Goal: Task Accomplishment & Management: Use online tool/utility

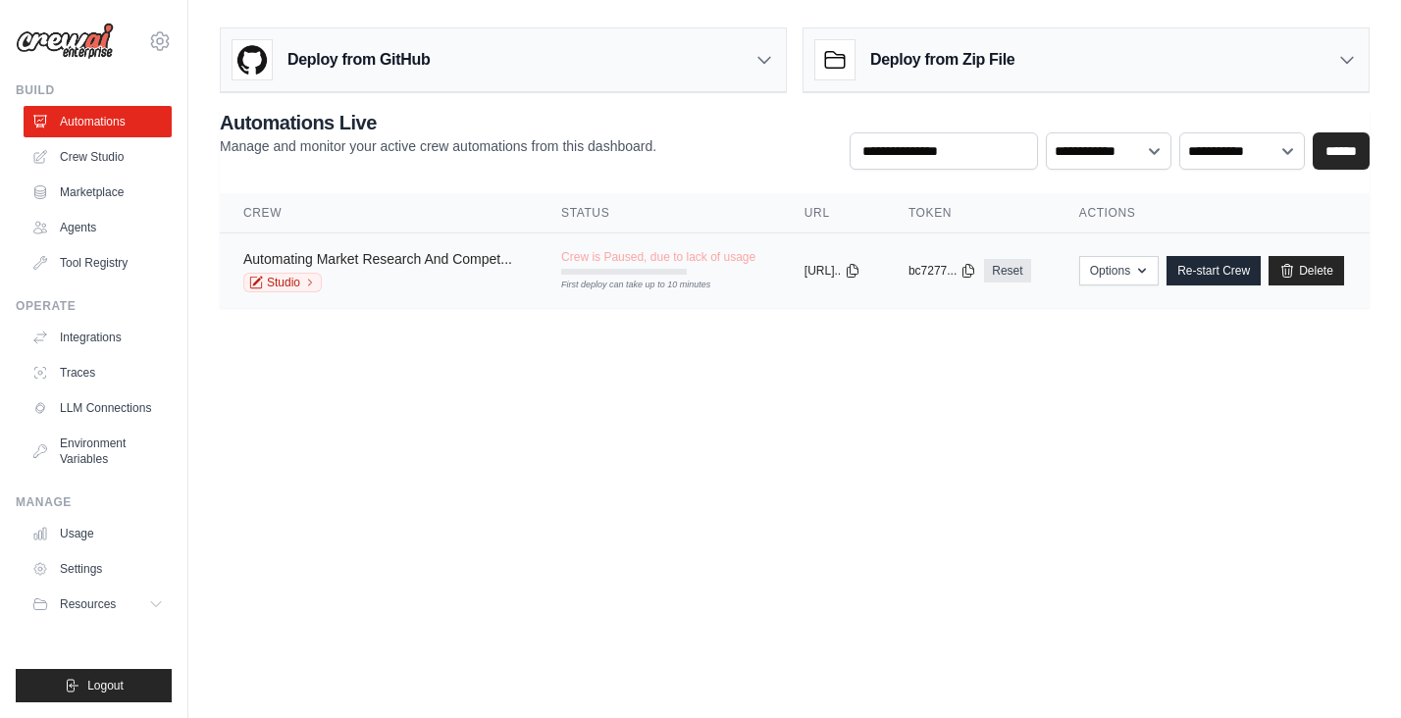
click at [447, 264] on link "Automating Market Research And Compet..." at bounding box center [377, 259] width 269 height 16
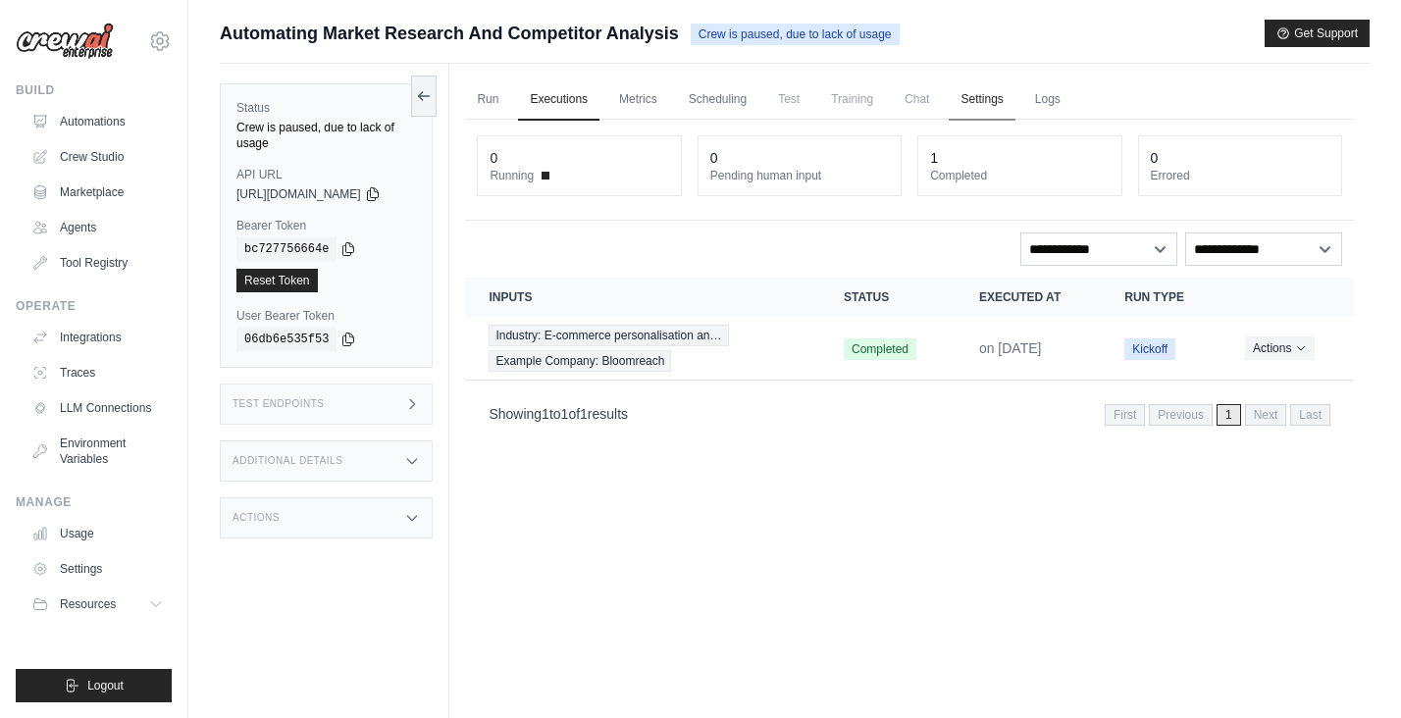
click at [1011, 105] on link "Settings" at bounding box center [982, 99] width 66 height 41
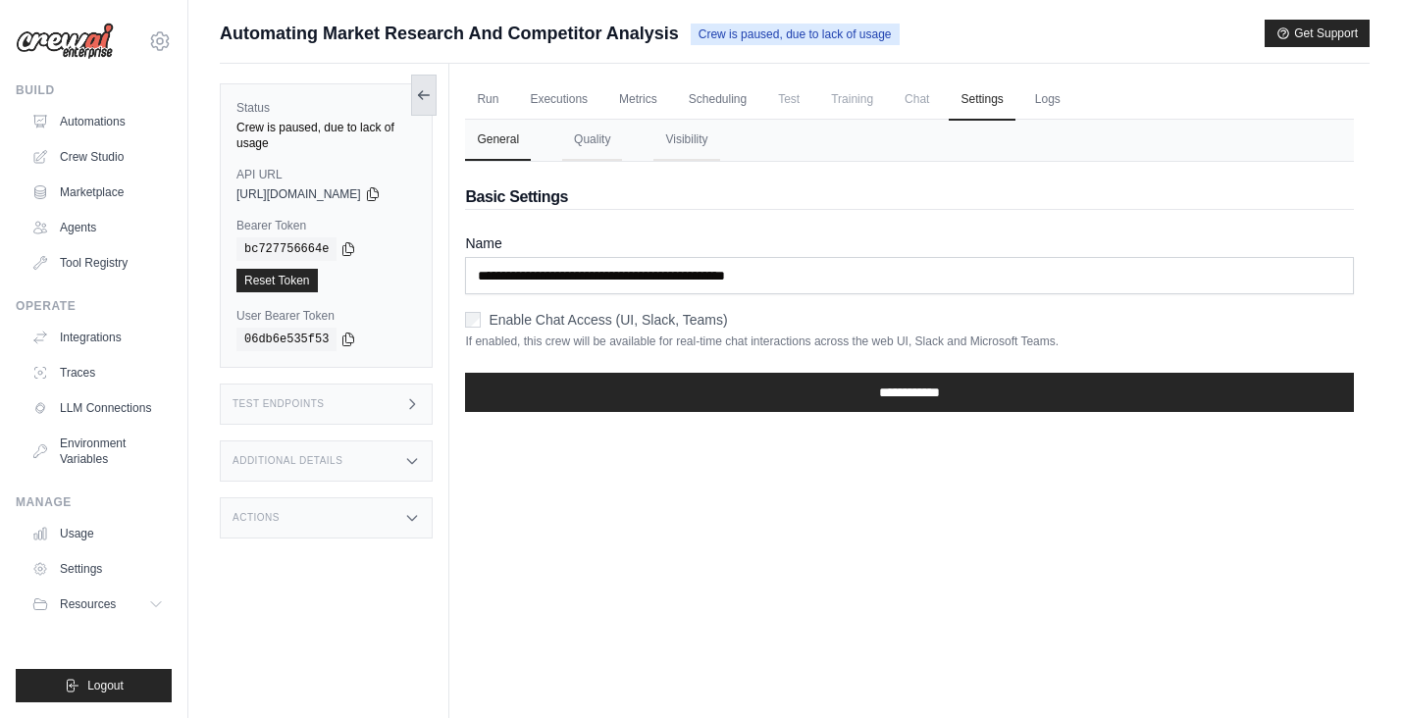
click at [437, 82] on button at bounding box center [424, 95] width 26 height 41
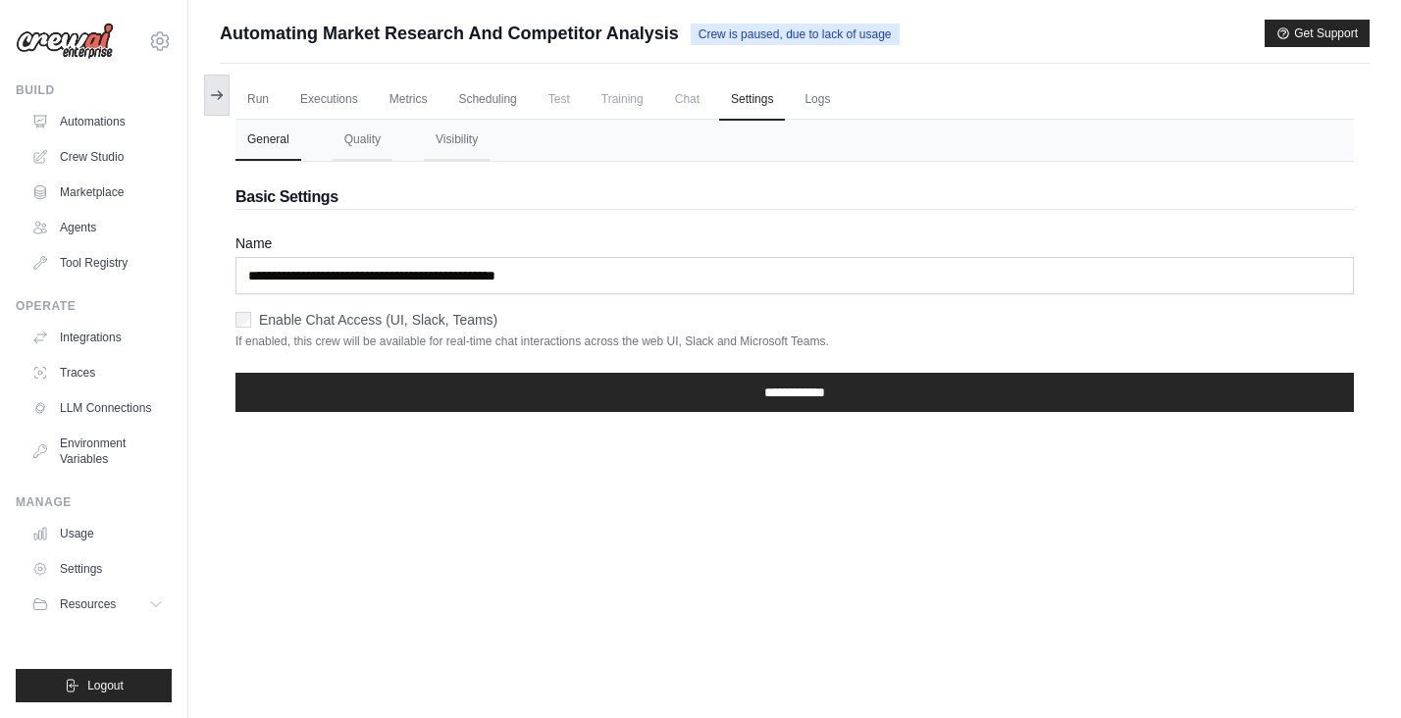
click at [215, 89] on icon at bounding box center [217, 95] width 16 height 16
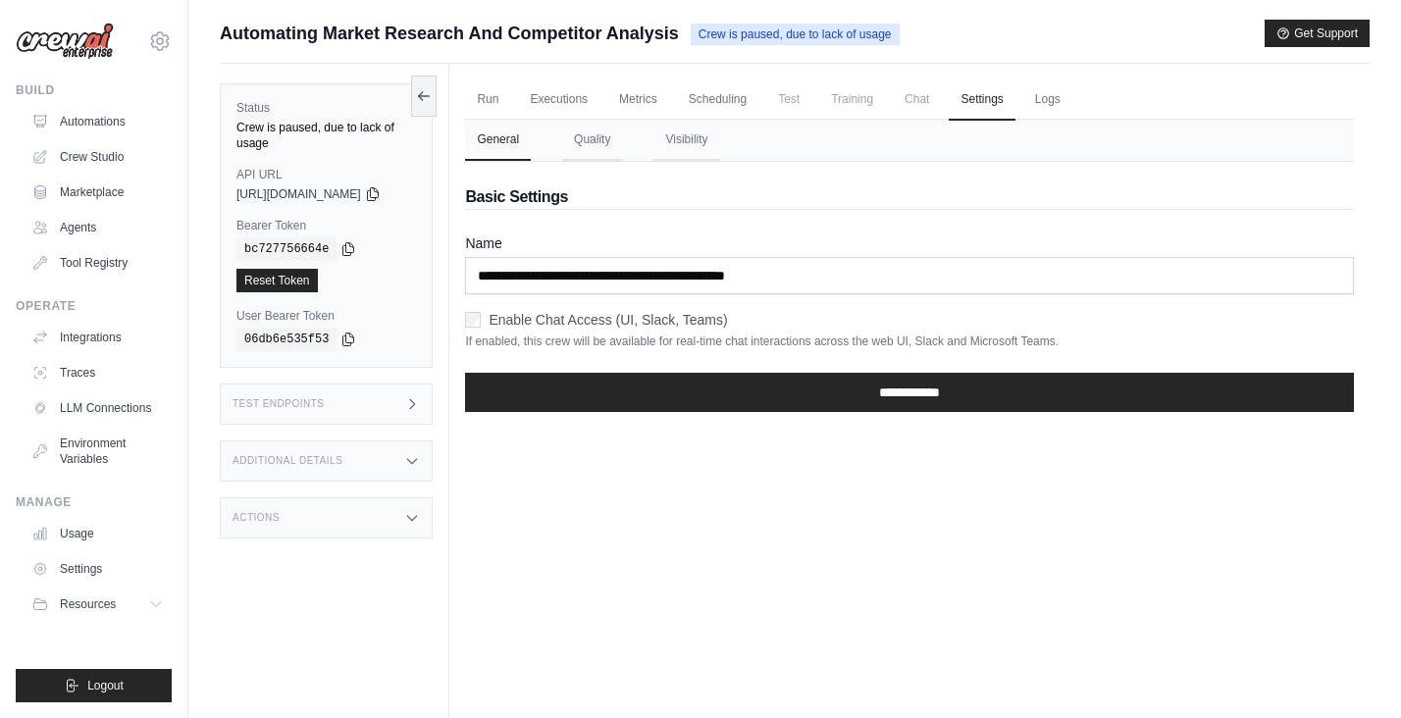
click at [613, 32] on span "Automating Market Research And Competitor Analysis" at bounding box center [449, 33] width 459 height 27
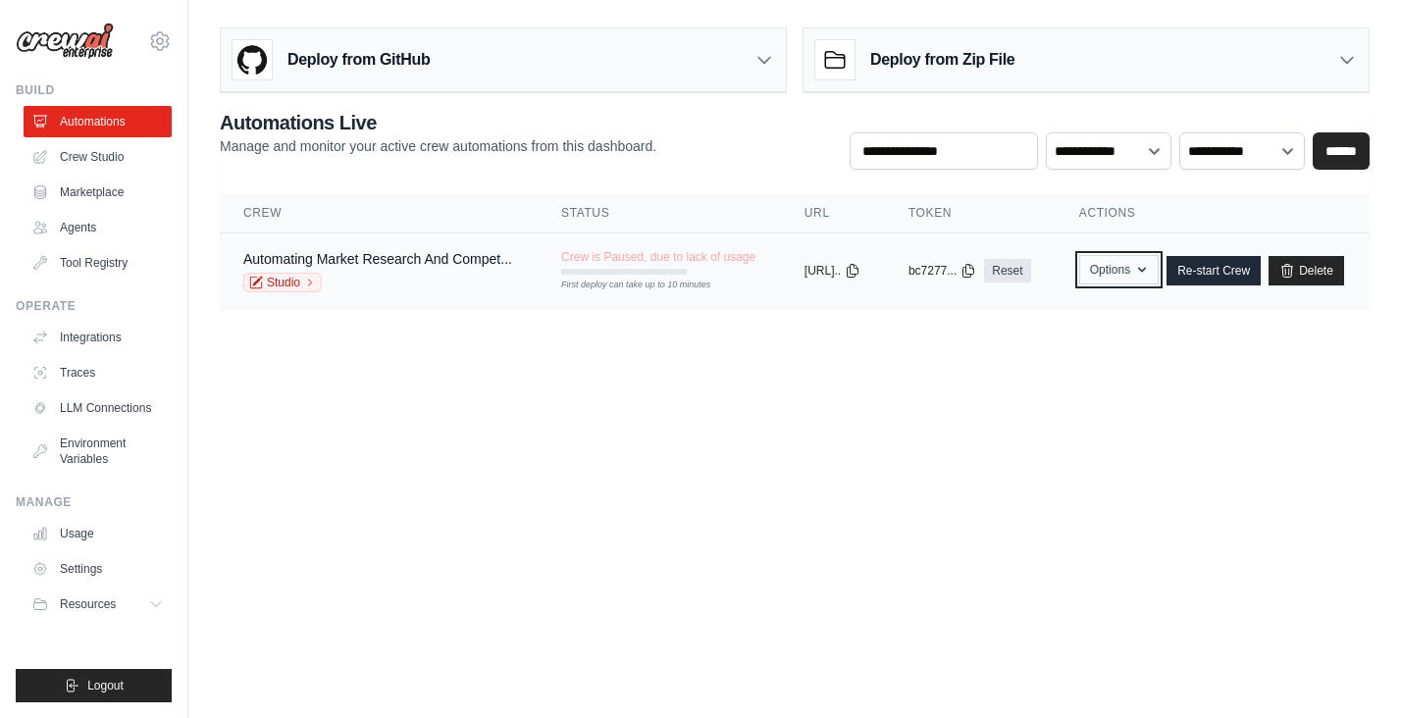
click at [1159, 274] on button "Options" at bounding box center [1118, 269] width 79 height 29
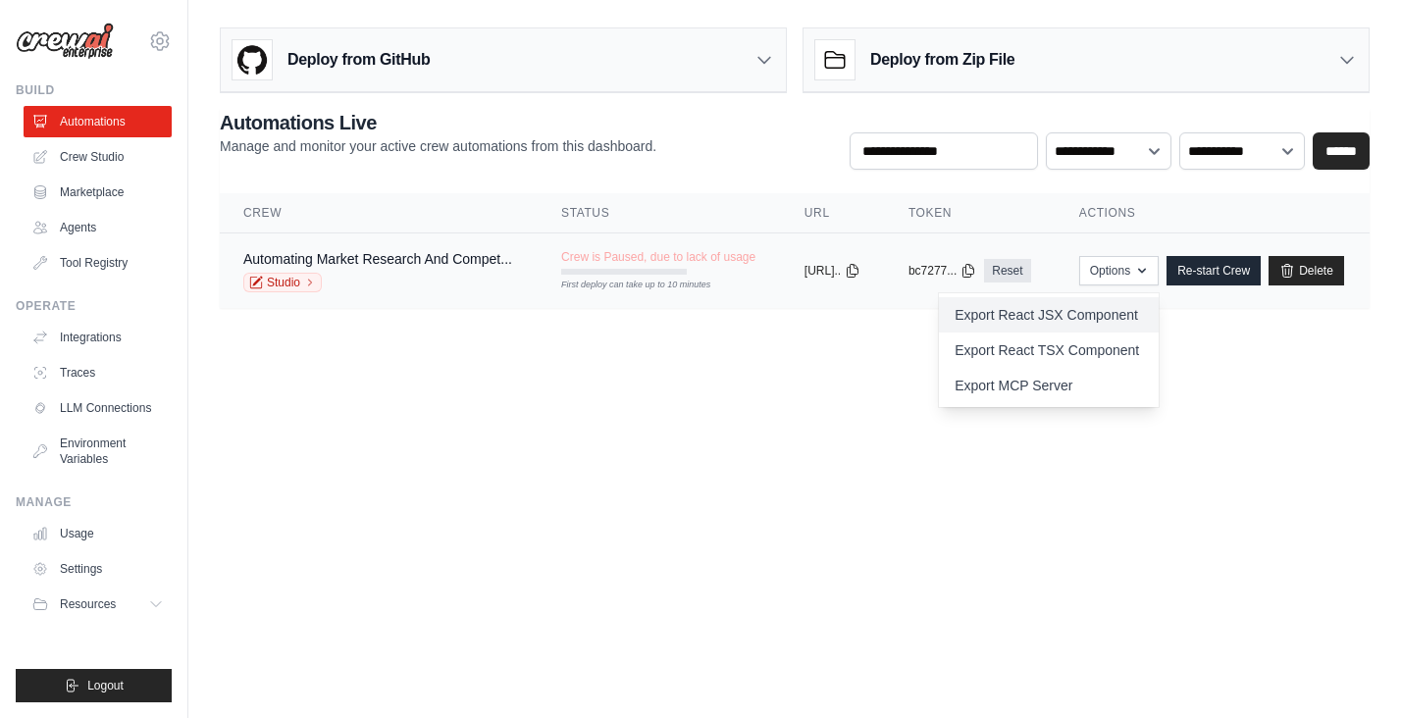
click at [1159, 323] on link "Export React JSX Component" at bounding box center [1049, 314] width 220 height 35
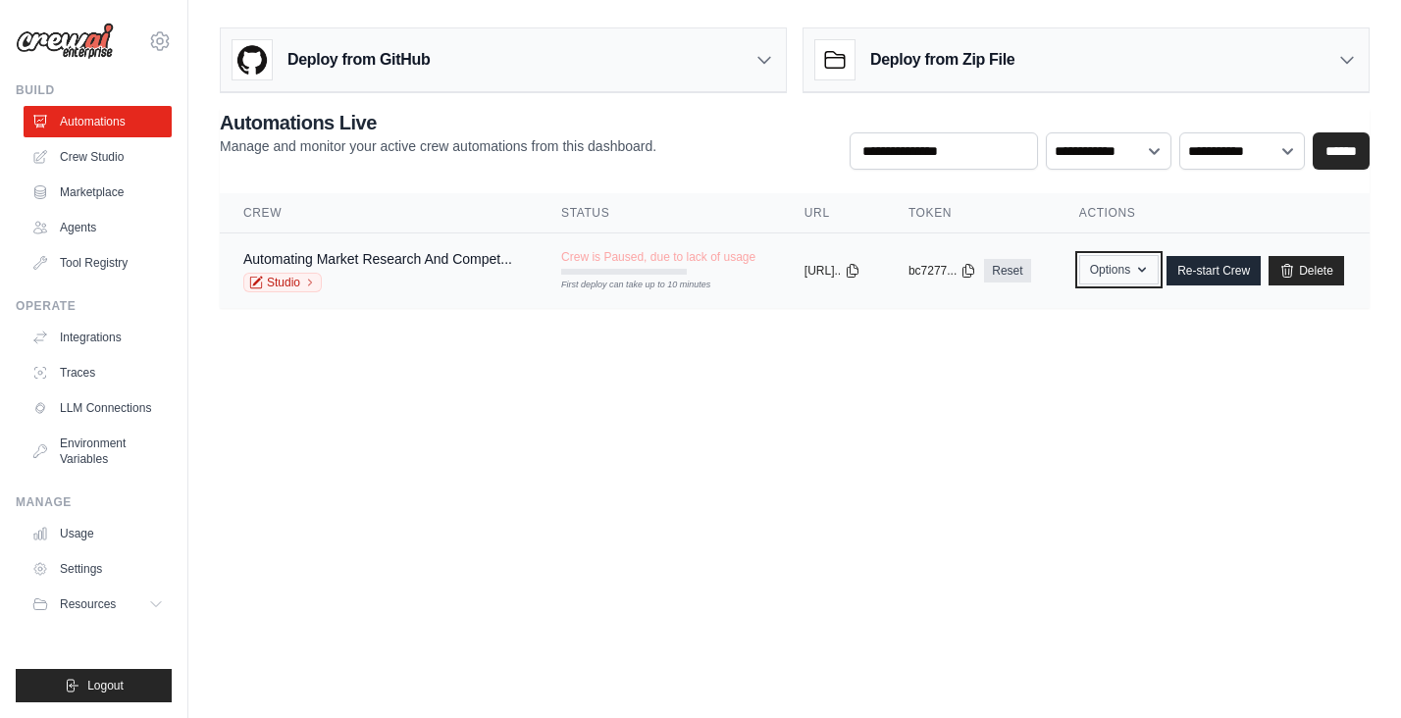
click at [1159, 278] on button "Options" at bounding box center [1118, 269] width 79 height 29
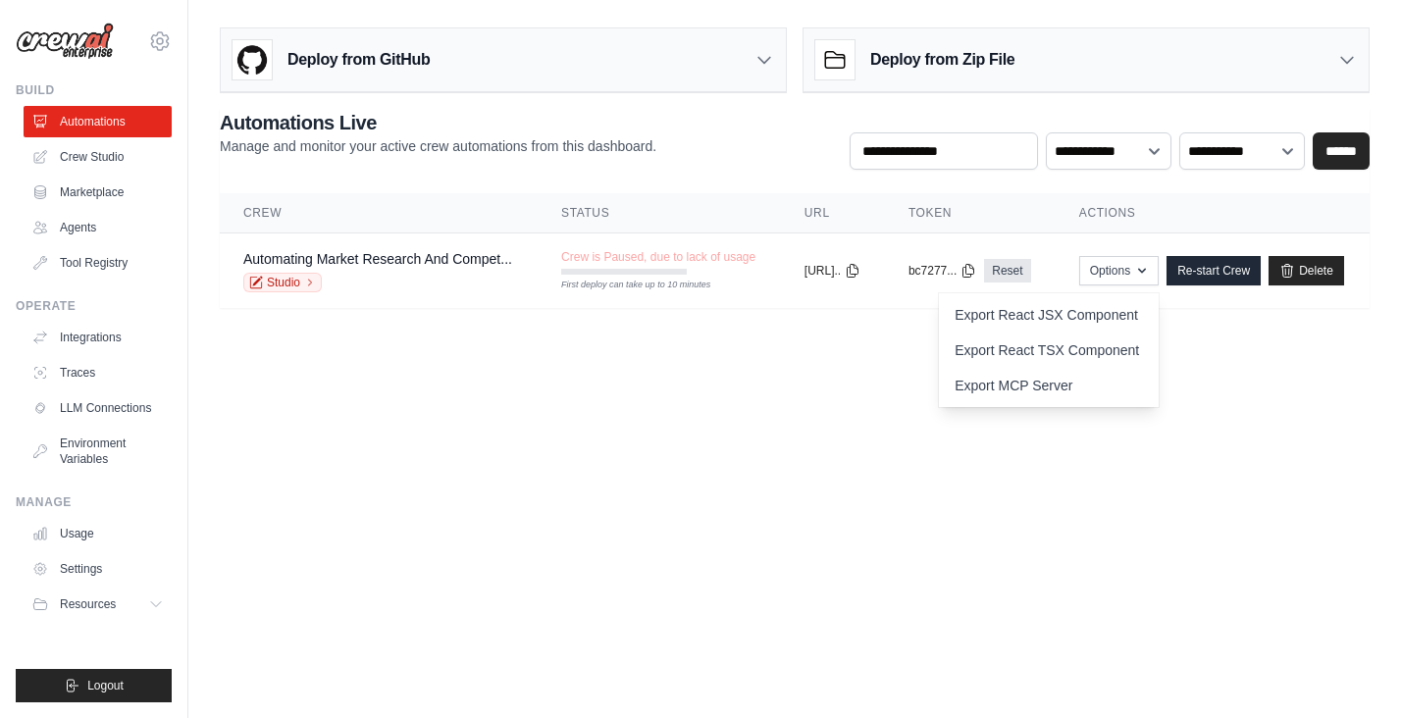
click at [1324, 375] on body "[EMAIL_ADDRESS][DOMAIN_NAME] Settings Build Automations Crew Studio Resources B…" at bounding box center [700, 359] width 1401 height 718
click at [1289, 359] on body "[EMAIL_ADDRESS][DOMAIN_NAME] Settings Build Automations Crew Studio Resources B…" at bounding box center [700, 359] width 1401 height 718
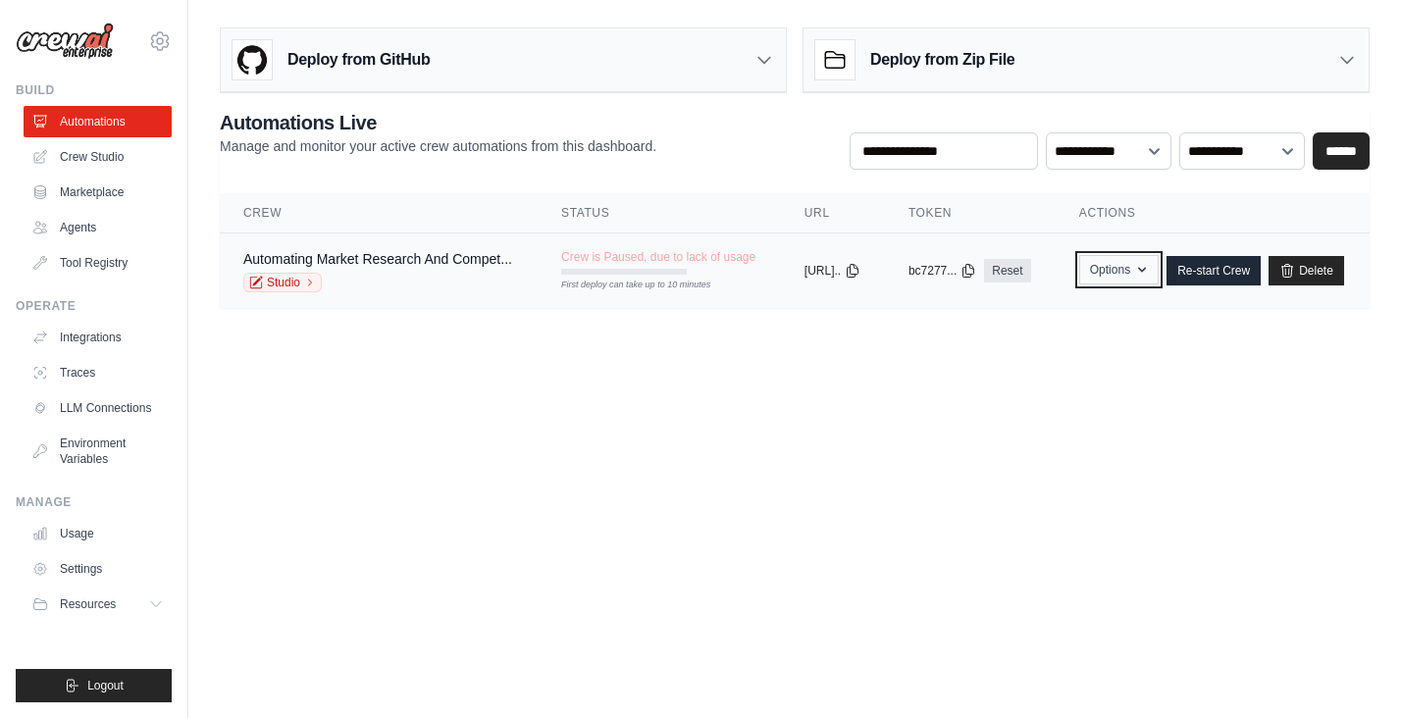
click at [1132, 274] on button "Options" at bounding box center [1118, 269] width 79 height 29
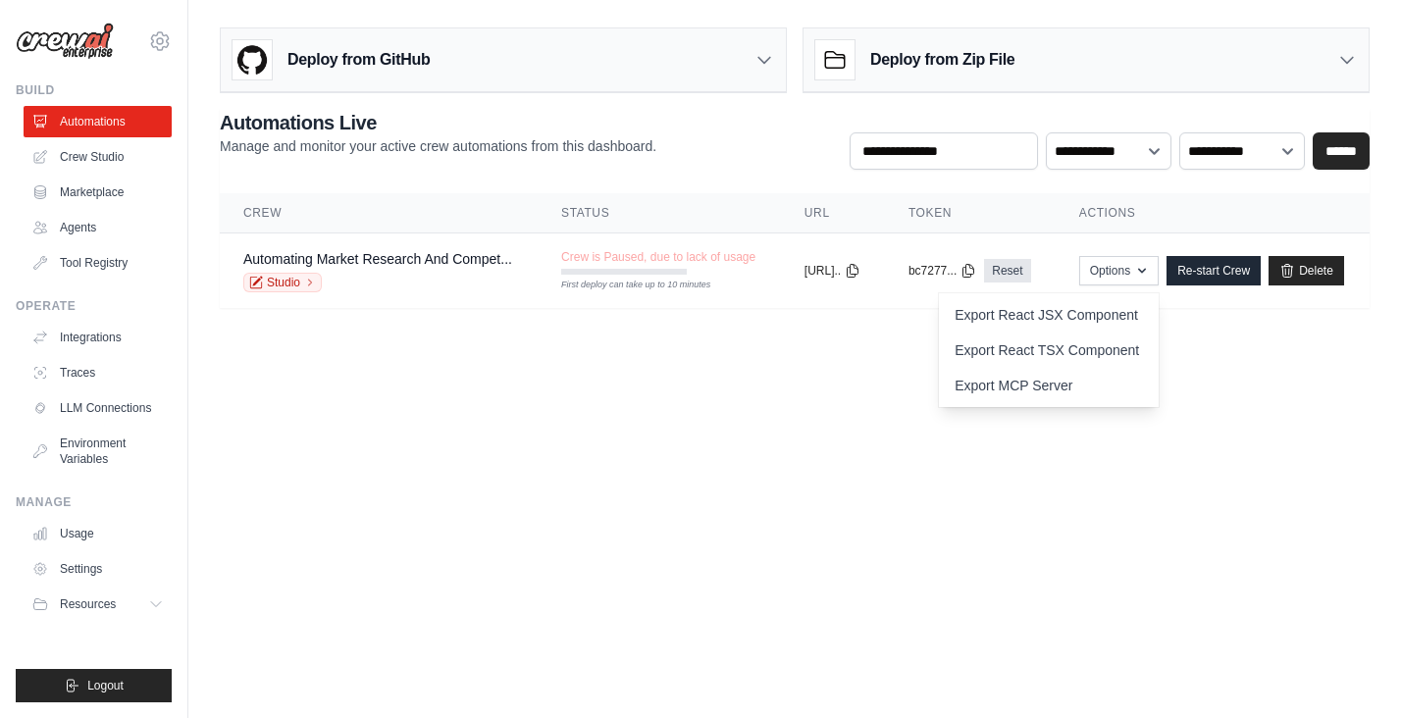
click at [799, 360] on body "[EMAIL_ADDRESS][DOMAIN_NAME] Settings Build Automations Crew Studio Resources B…" at bounding box center [700, 359] width 1401 height 718
click at [885, 268] on td "copied [URL].." at bounding box center [833, 272] width 104 height 76
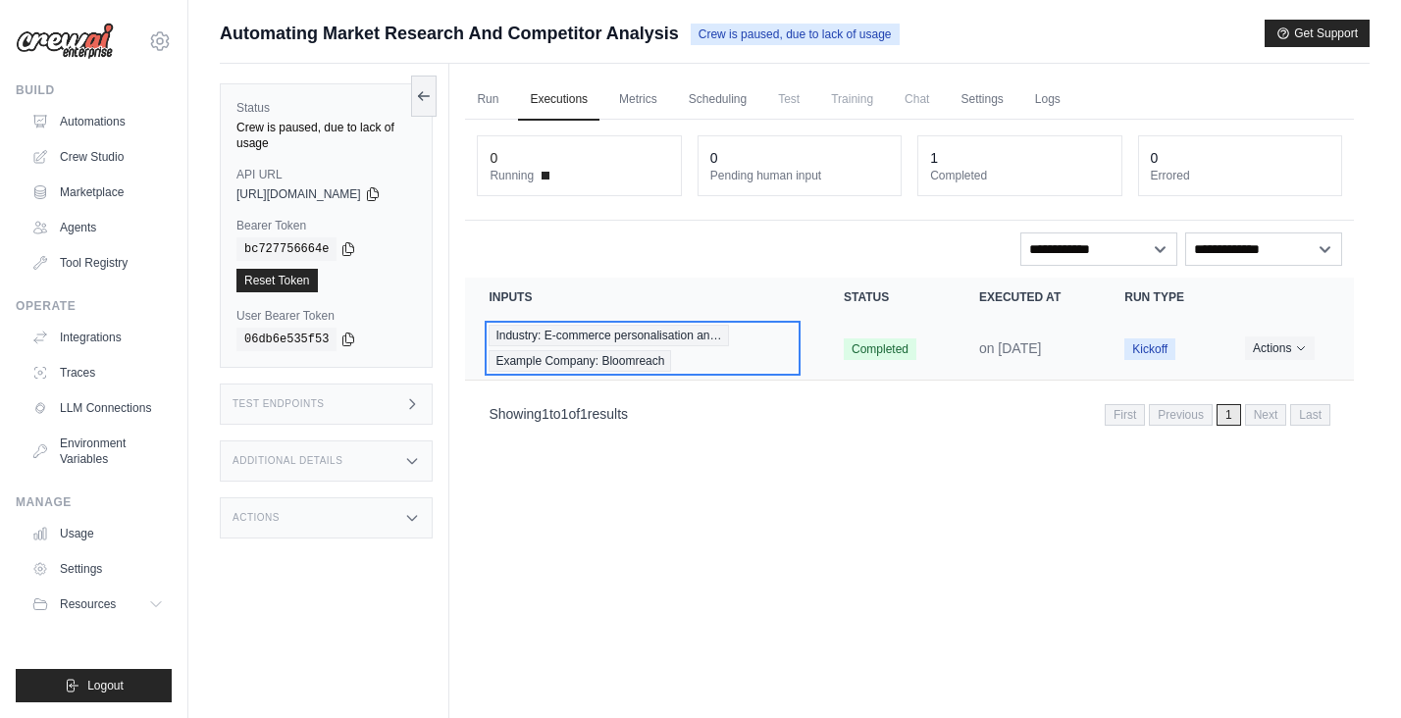
click at [608, 337] on span "Industry: E-commerce personalisation an…" at bounding box center [608, 336] width 239 height 22
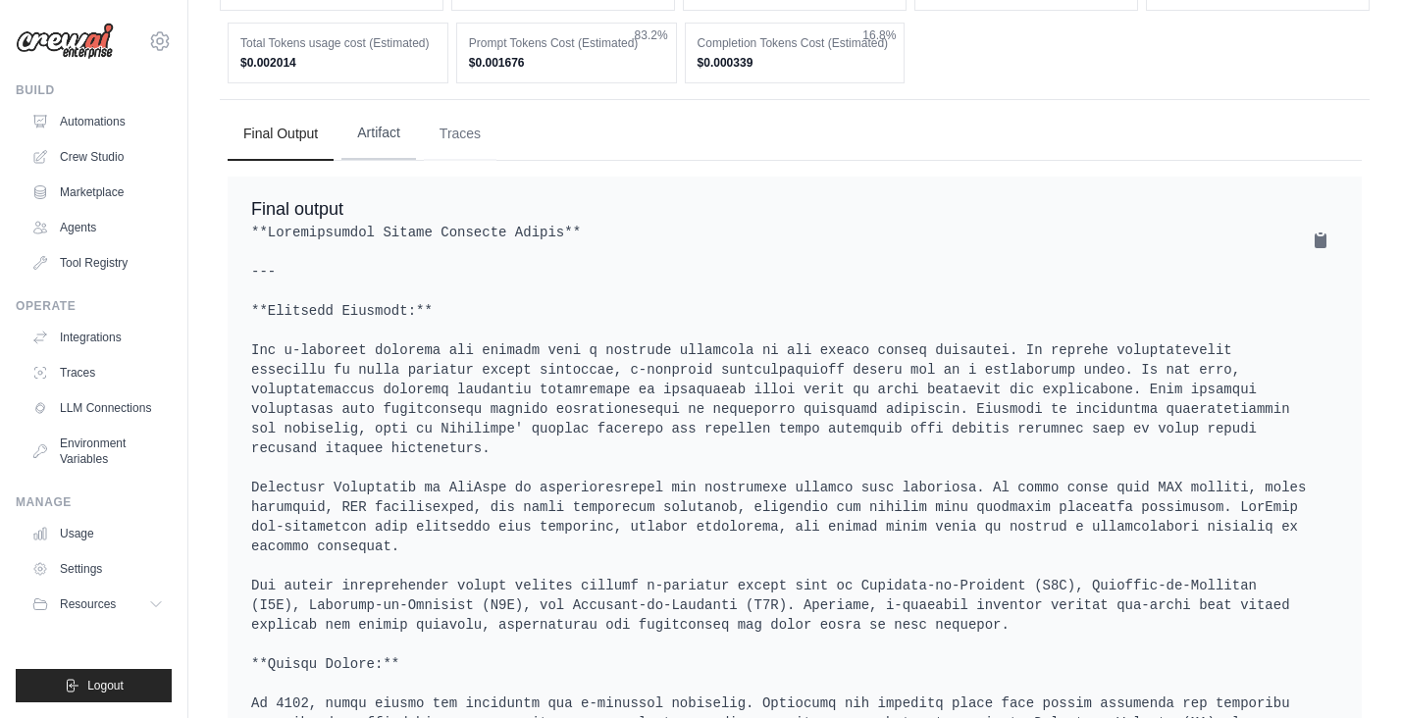
click at [410, 160] on button "Artifact" at bounding box center [378, 133] width 75 height 53
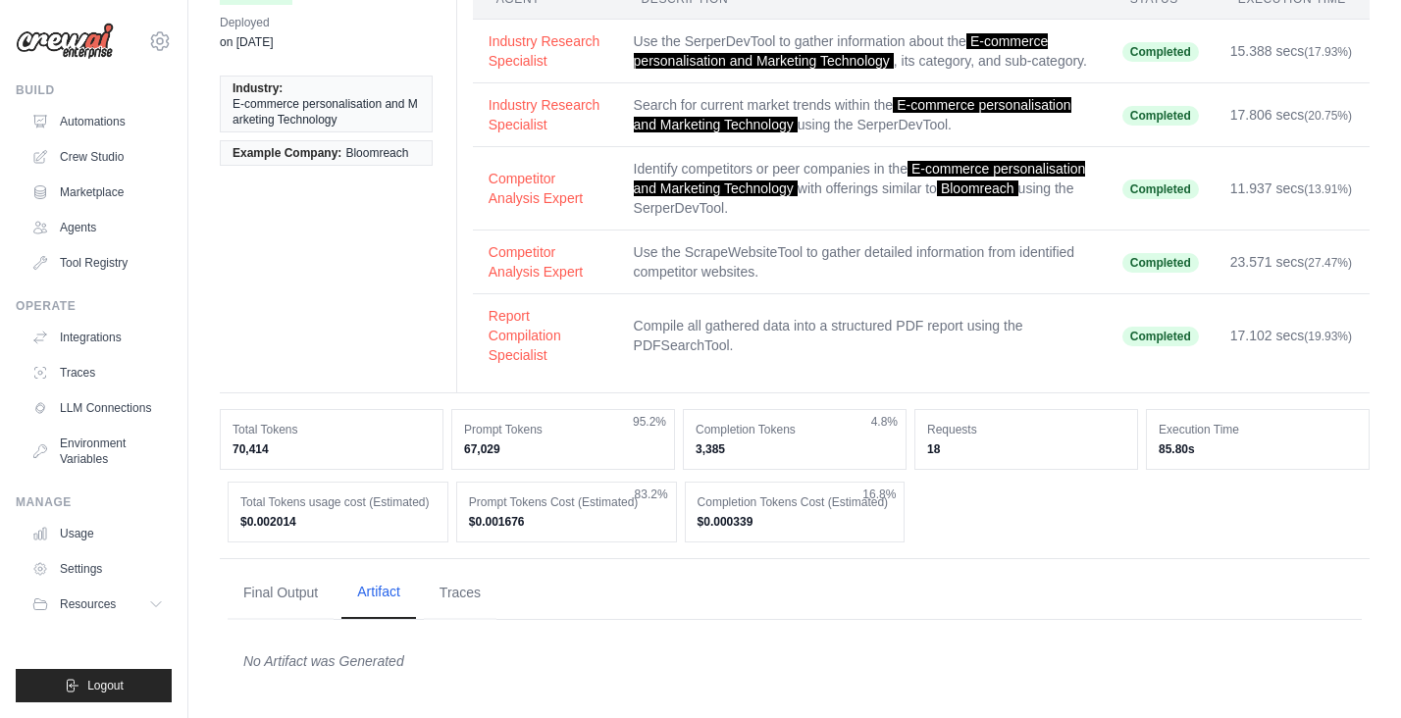
scroll to position [175, 0]
click at [479, 587] on button "Traces" at bounding box center [460, 592] width 73 height 53
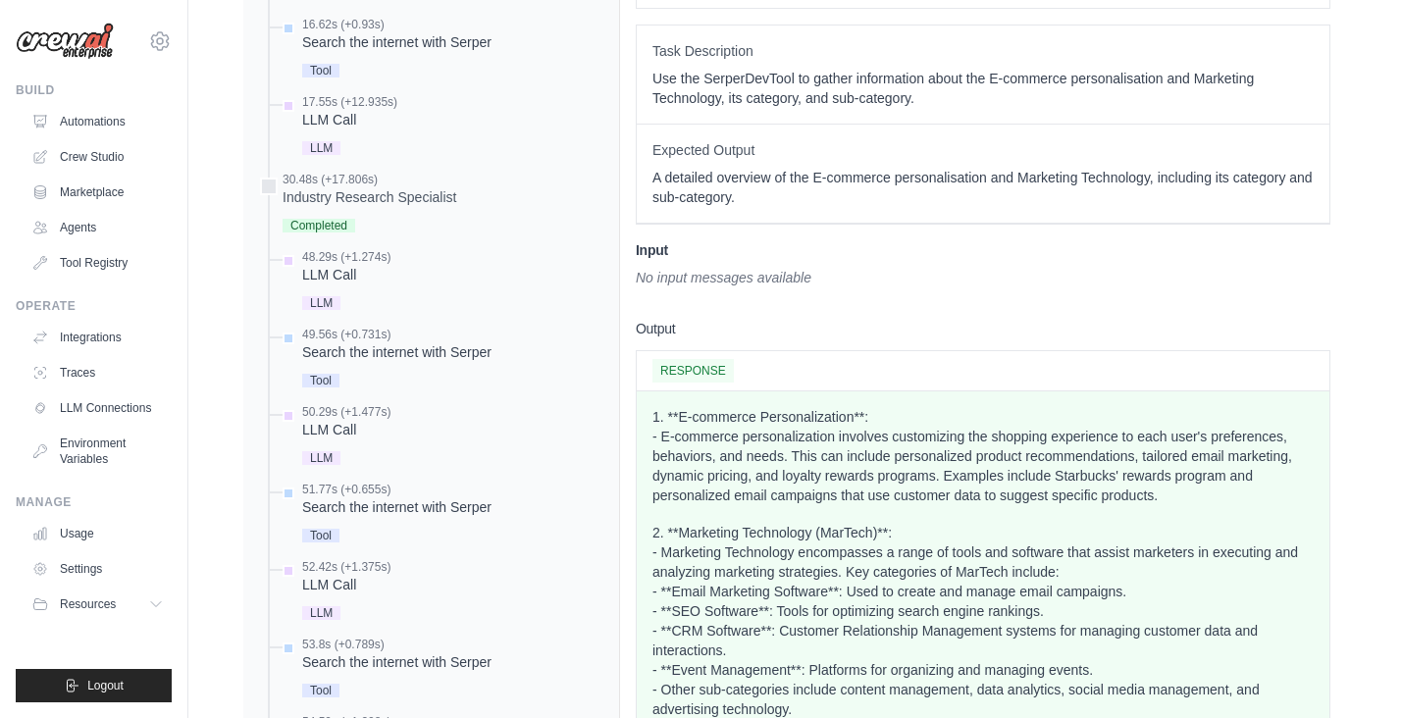
scroll to position [0, 0]
